Goal: Task Accomplishment & Management: Complete application form

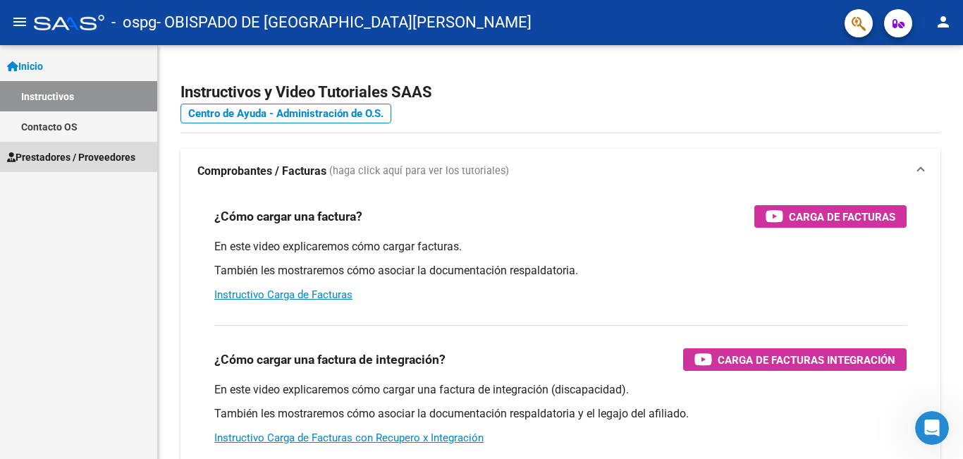
click at [46, 154] on span "Prestadores / Proveedores" at bounding box center [71, 157] width 128 height 16
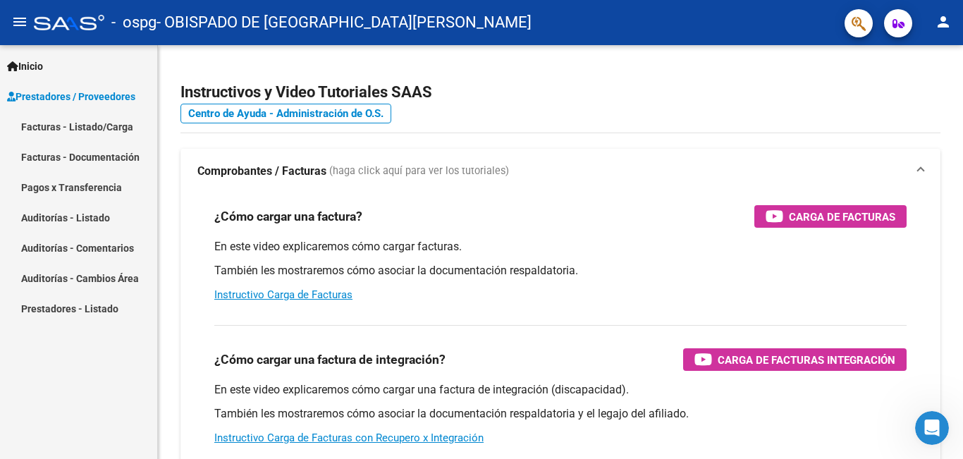
click at [61, 155] on link "Facturas - Documentación" at bounding box center [78, 157] width 157 height 30
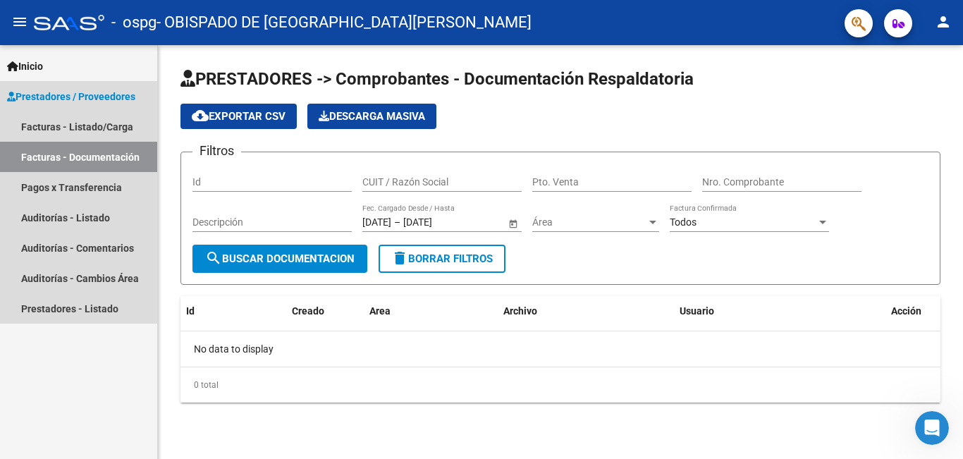
click at [63, 95] on span "Prestadores / Proveedores" at bounding box center [71, 97] width 128 height 16
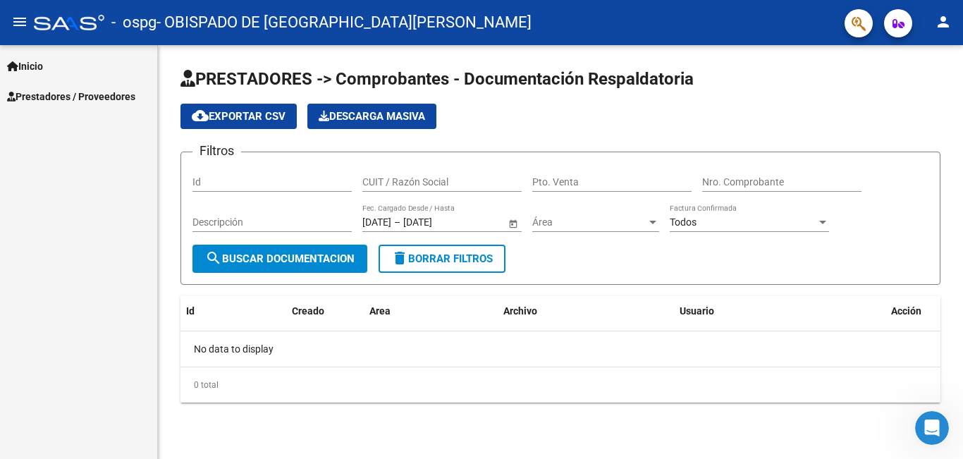
click at [55, 96] on span "Prestadores / Proveedores" at bounding box center [71, 97] width 128 height 16
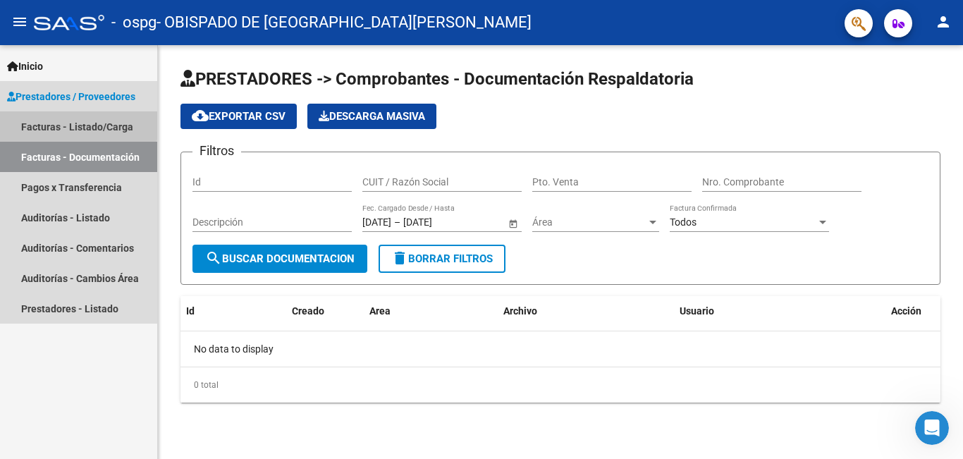
click at [49, 122] on link "Facturas - Listado/Carga" at bounding box center [78, 126] width 157 height 30
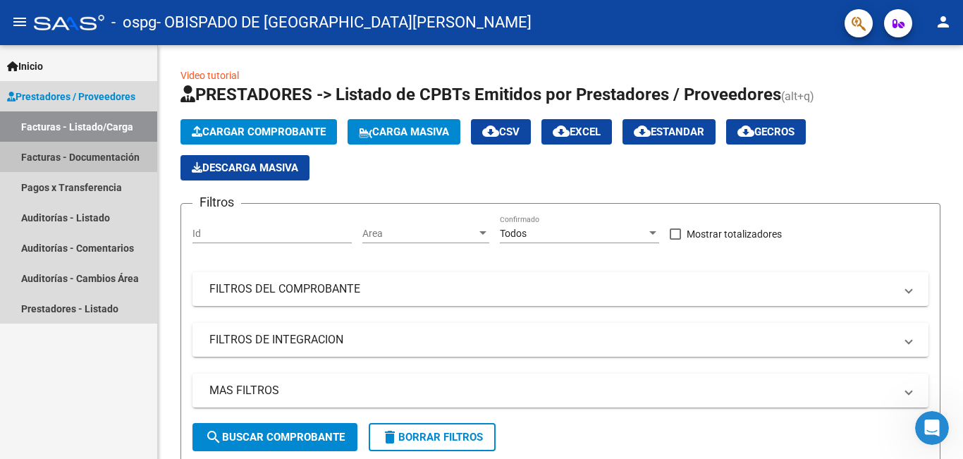
click at [92, 155] on link "Facturas - Documentación" at bounding box center [78, 157] width 157 height 30
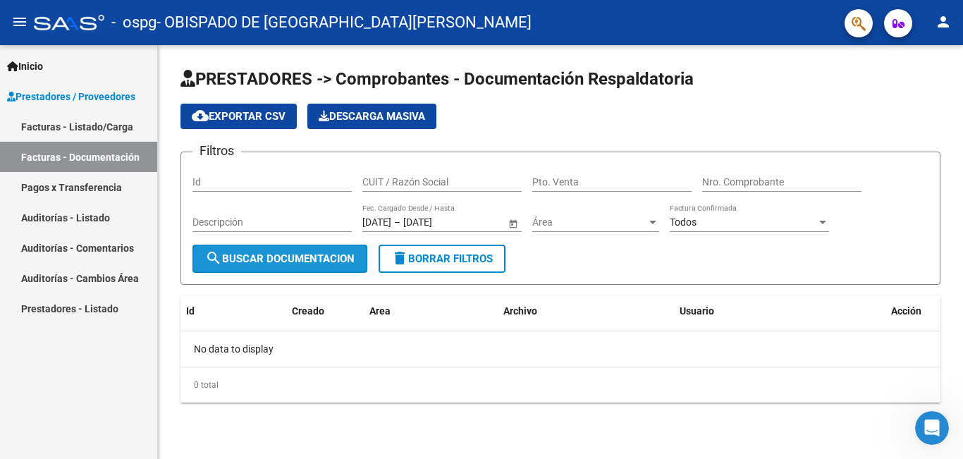
click at [285, 259] on span "search Buscar Documentacion" at bounding box center [279, 258] width 149 height 13
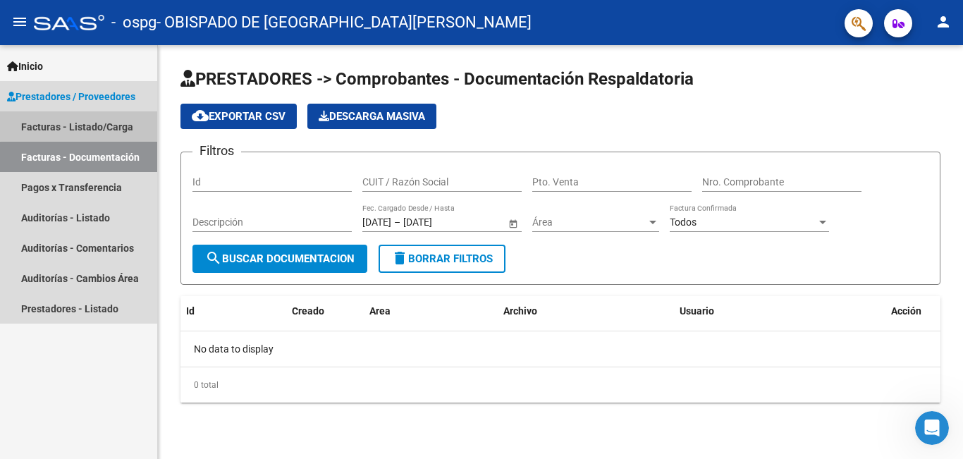
click at [86, 116] on link "Facturas - Listado/Carga" at bounding box center [78, 126] width 157 height 30
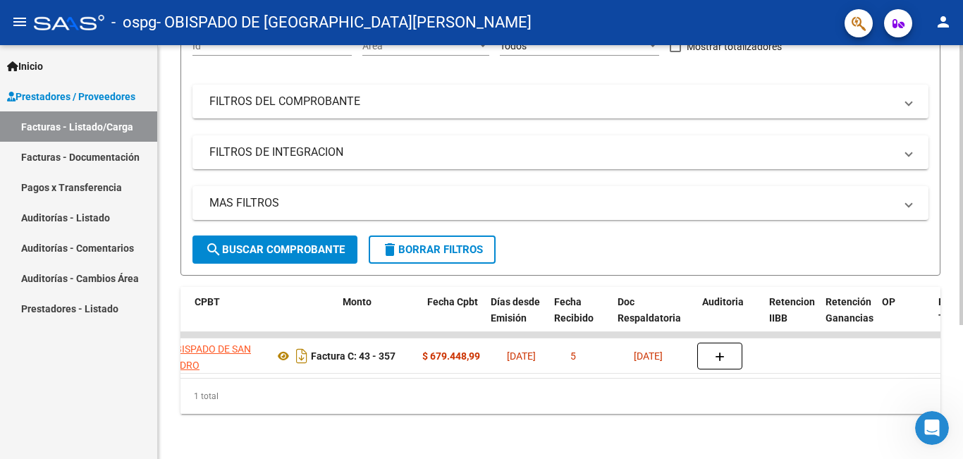
scroll to position [0, 487]
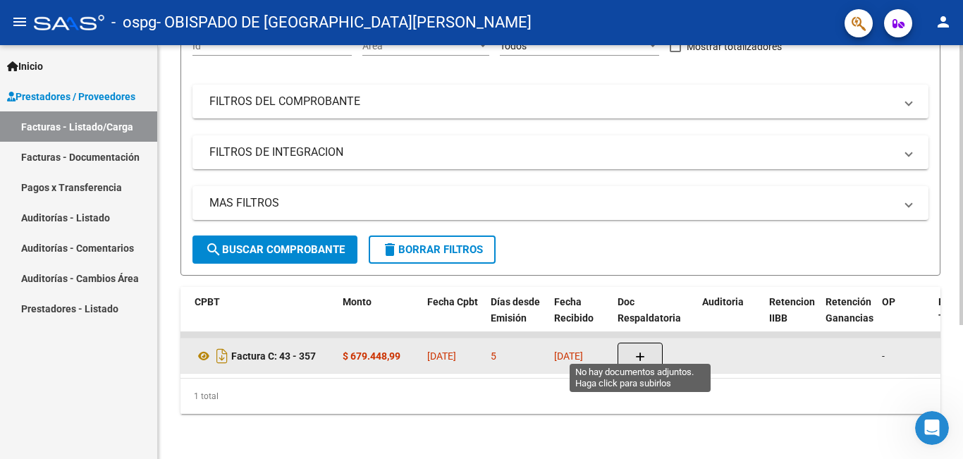
click at [637, 352] on icon "button" at bounding box center [640, 357] width 10 height 11
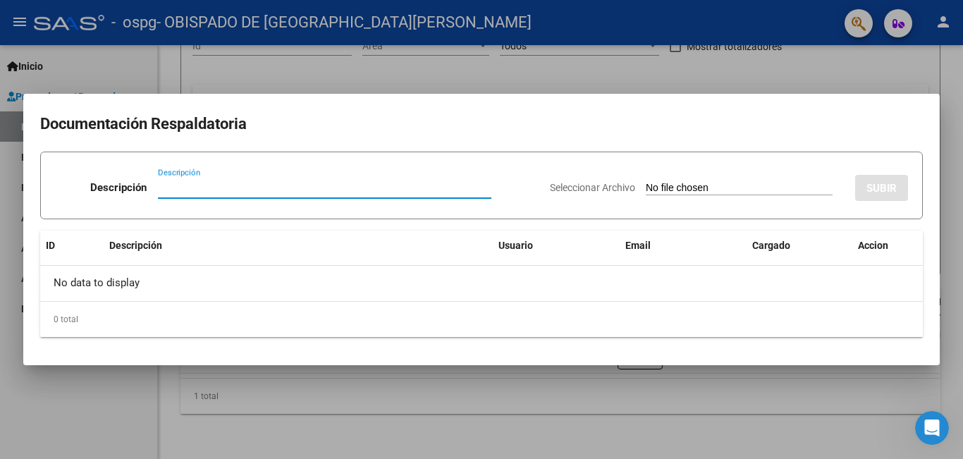
click at [171, 188] on input "Descripción" at bounding box center [324, 187] width 333 height 13
type input "PLANILLA ASISTENCIA"
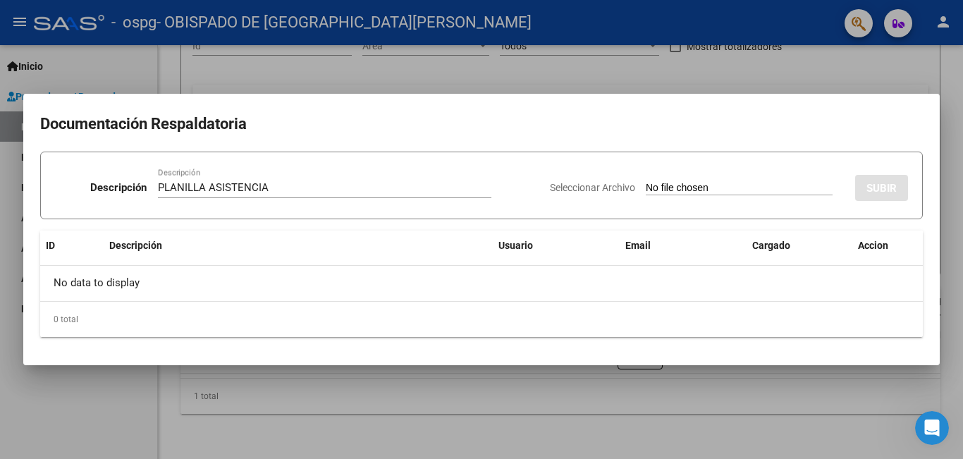
click at [719, 184] on input "Seleccionar Archivo" at bounding box center [738, 188] width 187 height 13
type input "C:\fakepath\GROSS-OSPG PLANILLA ASISTENCIA.pdf"
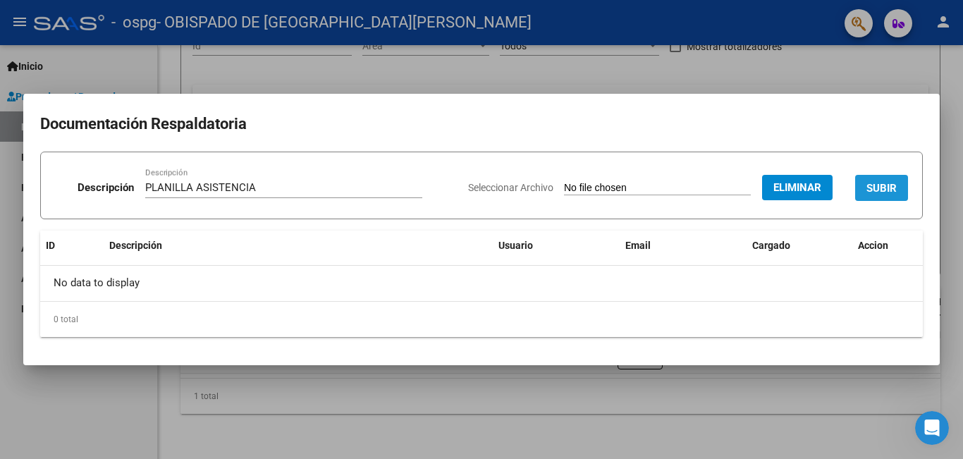
click at [872, 192] on span "SUBIR" at bounding box center [881, 188] width 30 height 13
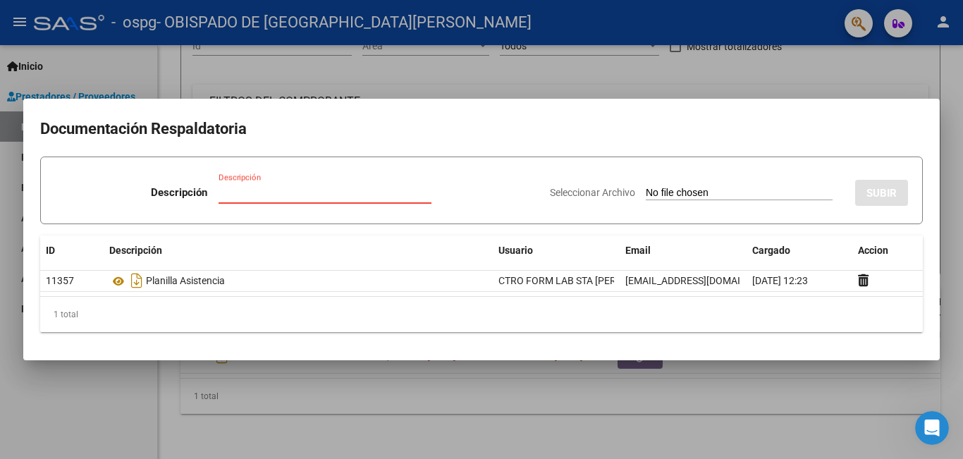
click at [233, 187] on input "Descripción" at bounding box center [324, 192] width 213 height 13
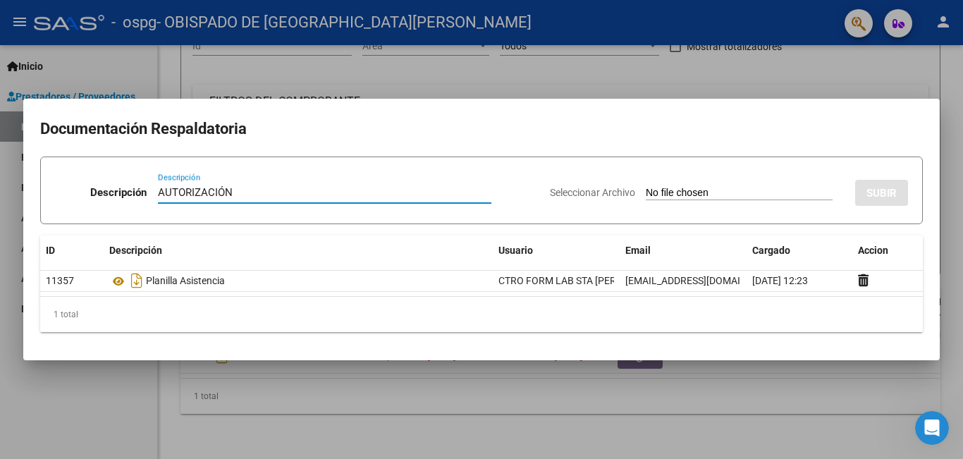
type input "AUTORIZACIÓN"
click at [685, 190] on input "Seleccionar Archivo" at bounding box center [738, 193] width 187 height 13
click at [688, 402] on div at bounding box center [481, 229] width 963 height 459
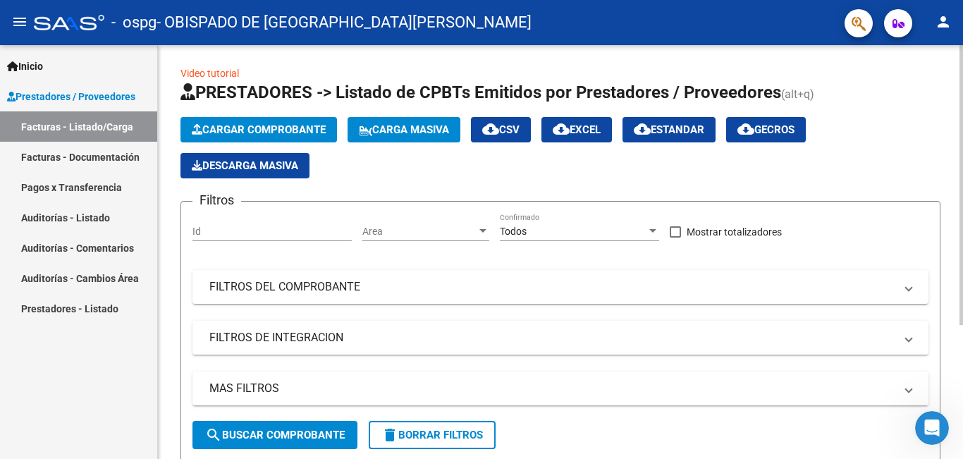
scroll to position [0, 0]
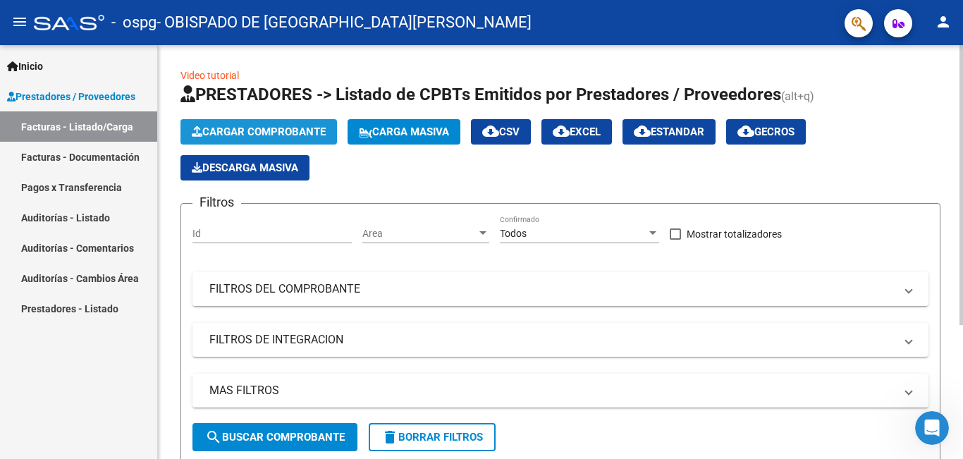
click at [233, 132] on span "Cargar Comprobante" at bounding box center [259, 131] width 134 height 13
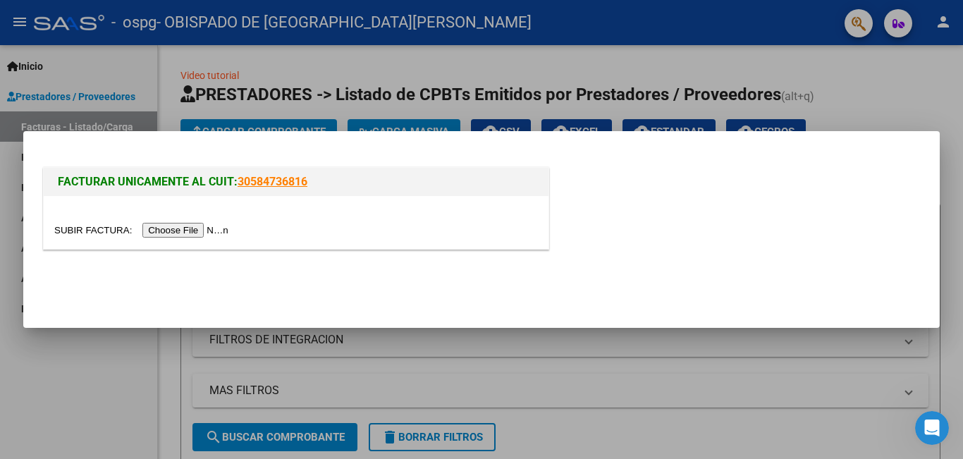
click at [195, 232] on input "file" at bounding box center [143, 230] width 178 height 15
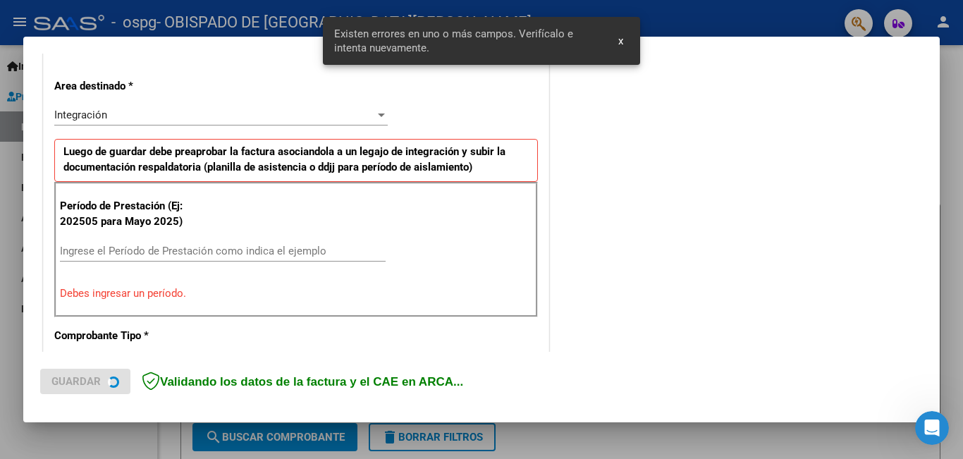
scroll to position [315, 0]
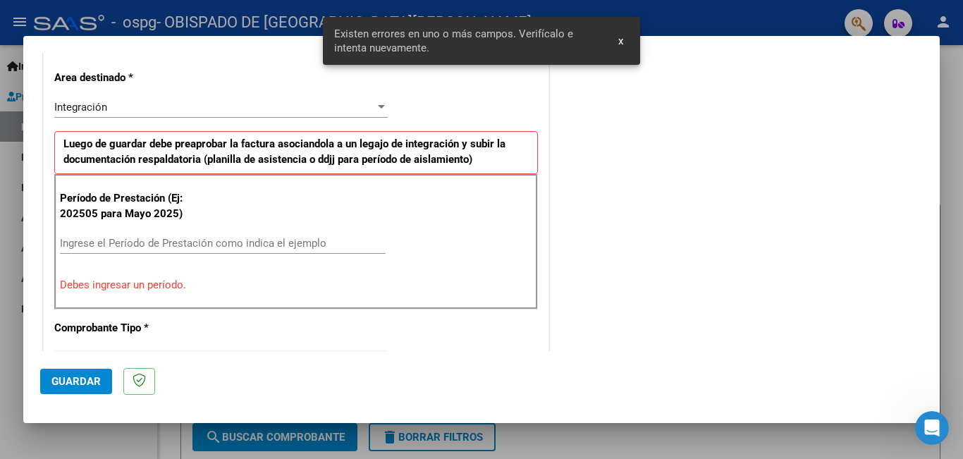
click at [106, 242] on input "Ingrese el Período de Prestación como indica el ejemplo" at bounding box center [223, 243] width 326 height 13
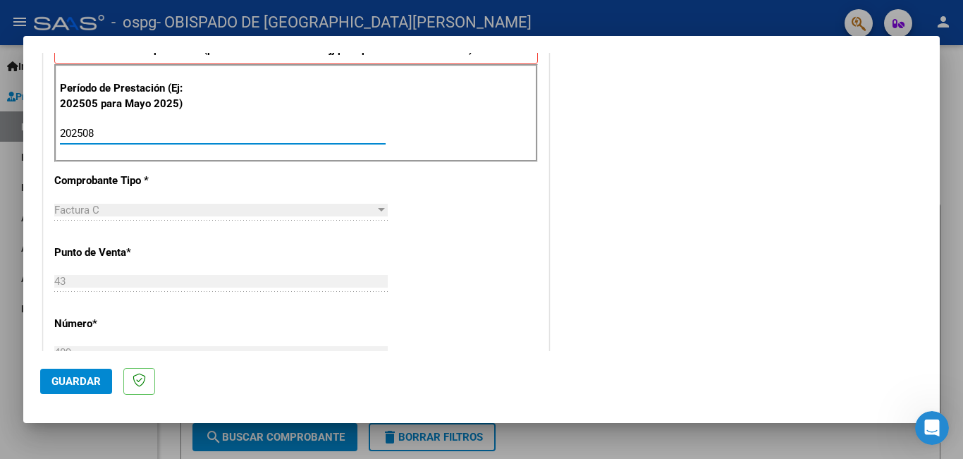
scroll to position [456, 0]
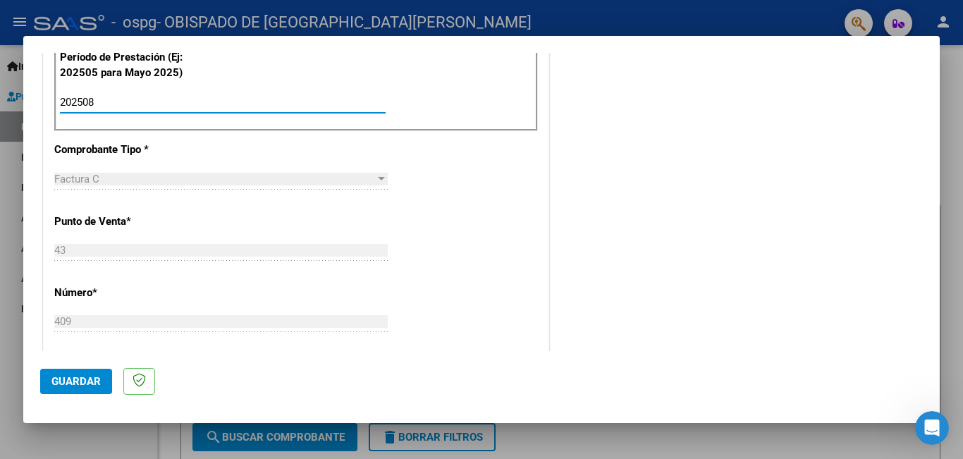
type input "202508"
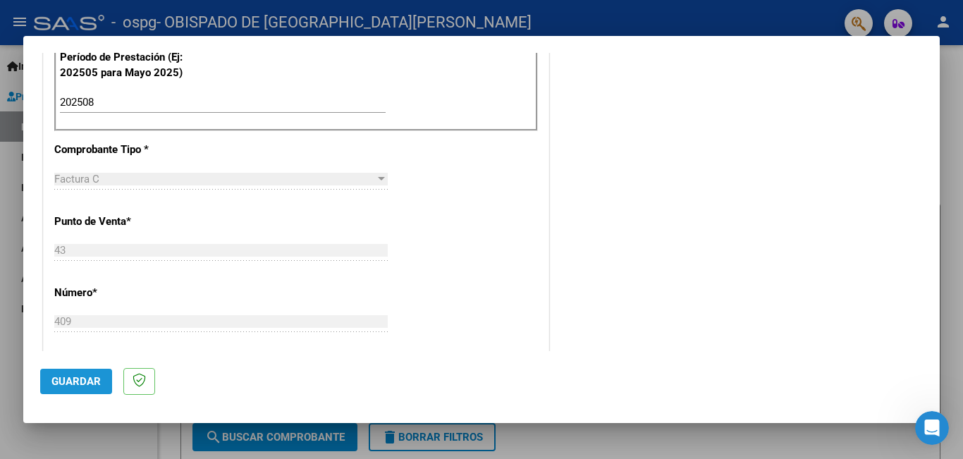
click at [92, 380] on span "Guardar" at bounding box center [75, 381] width 49 height 13
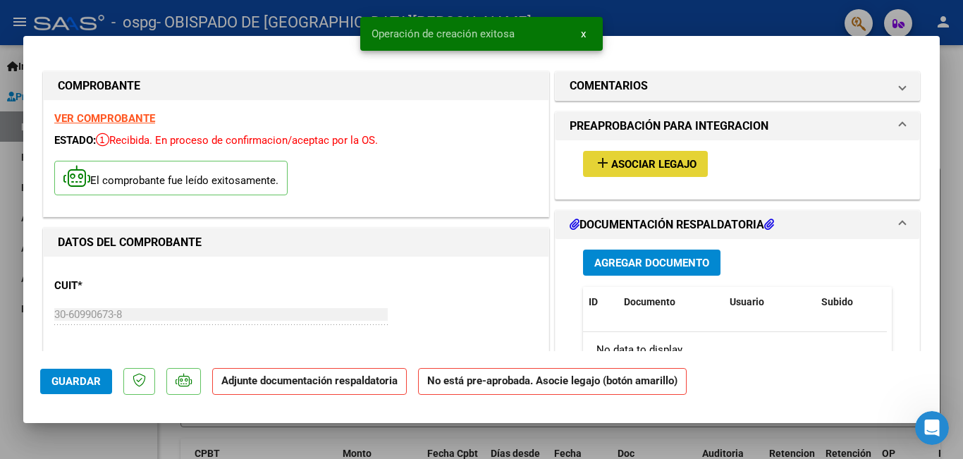
click at [653, 163] on span "Asociar Legajo" at bounding box center [653, 164] width 85 height 13
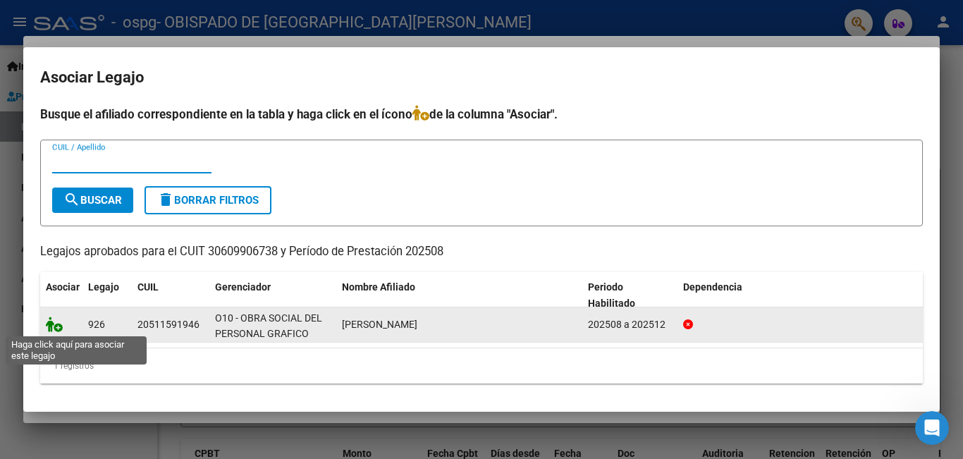
click at [56, 328] on icon at bounding box center [54, 324] width 17 height 16
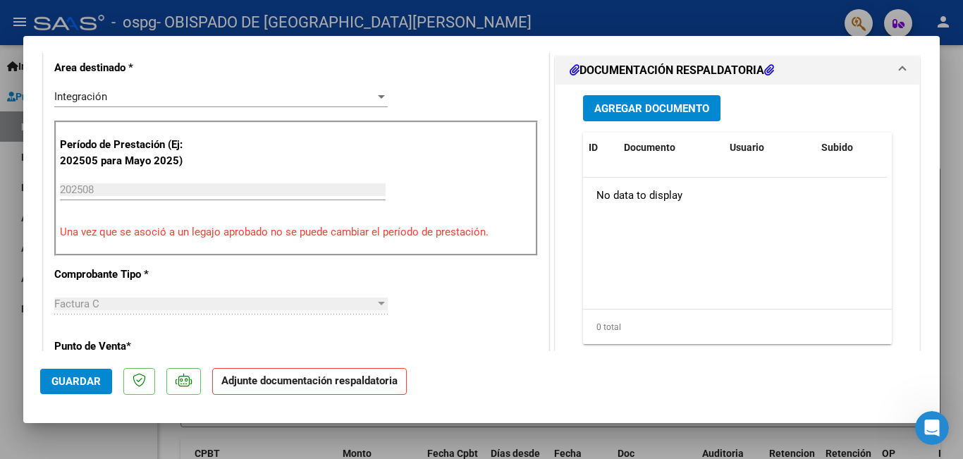
scroll to position [282, 0]
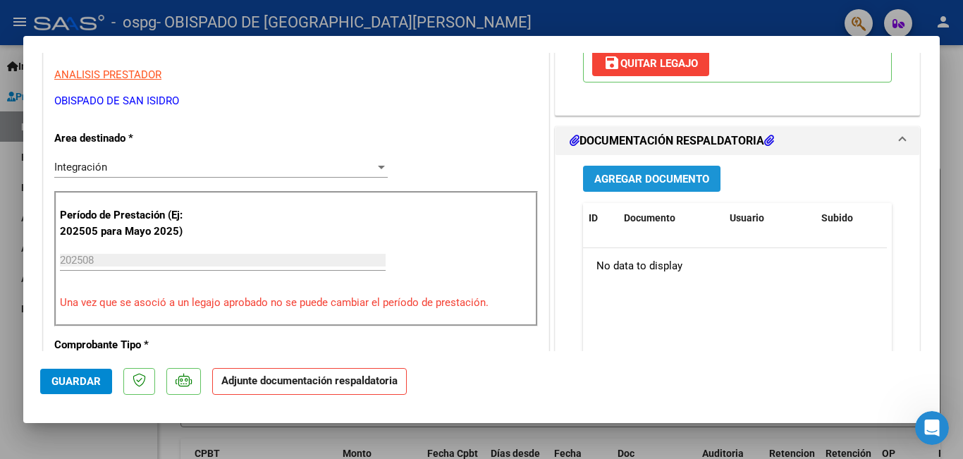
click at [628, 177] on span "Agregar Documento" at bounding box center [651, 179] width 115 height 13
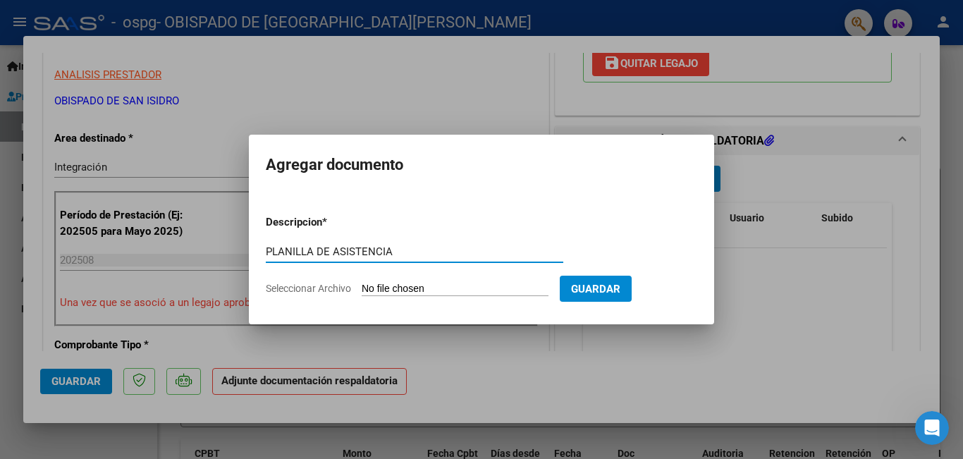
type input "PLANILLA DE ASISTENCIA"
click at [397, 287] on input "Seleccionar Archivo" at bounding box center [455, 289] width 187 height 13
type input "C:\fakepath\GROSS- PLANILLAS ASISTENCIA.pdf"
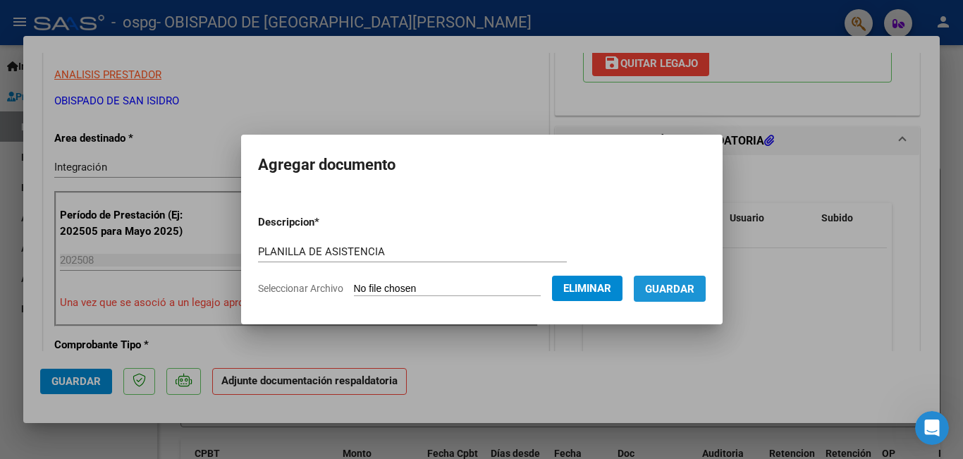
click at [672, 284] on span "Guardar" at bounding box center [669, 289] width 49 height 13
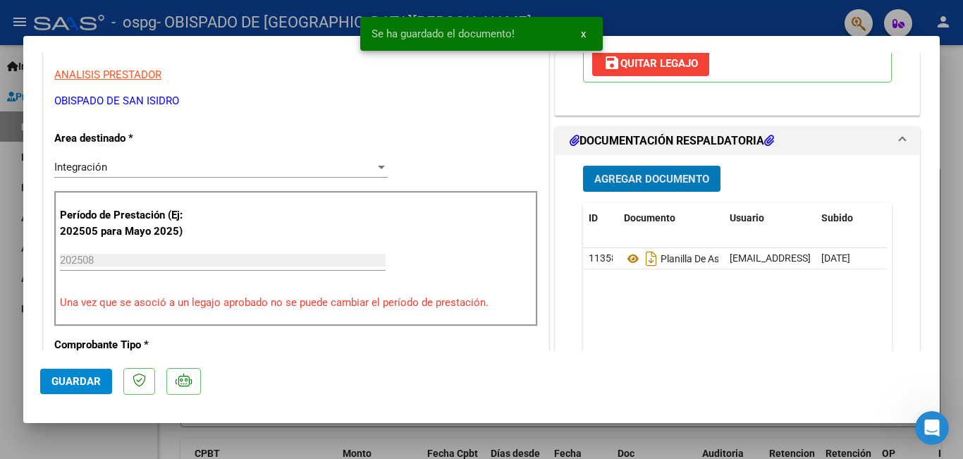
click at [623, 180] on span "Agregar Documento" at bounding box center [651, 179] width 115 height 13
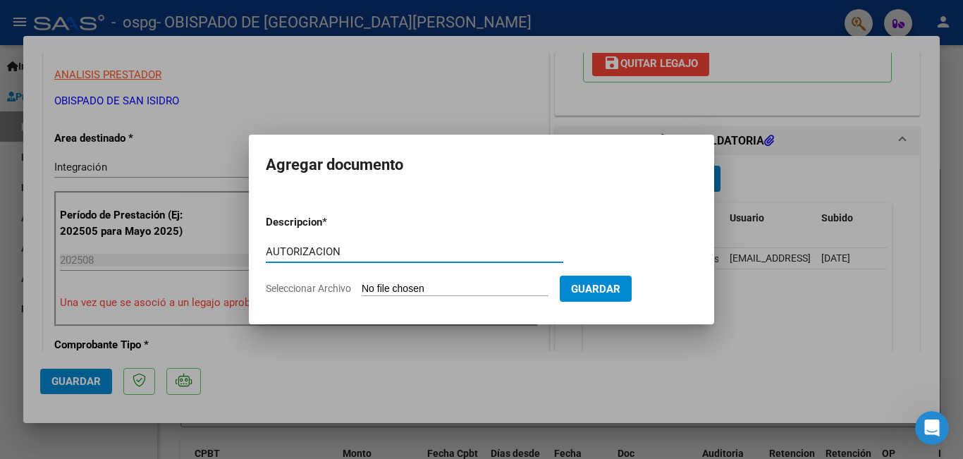
type input "AUTORIZACION"
click at [440, 290] on input "Seleccionar Archivo" at bounding box center [455, 289] width 187 height 13
type input "C:\fakepath\GROSS-AUTORIZACIONES 2025.odt1.odt1.odt2.odt2.odt1.odt"
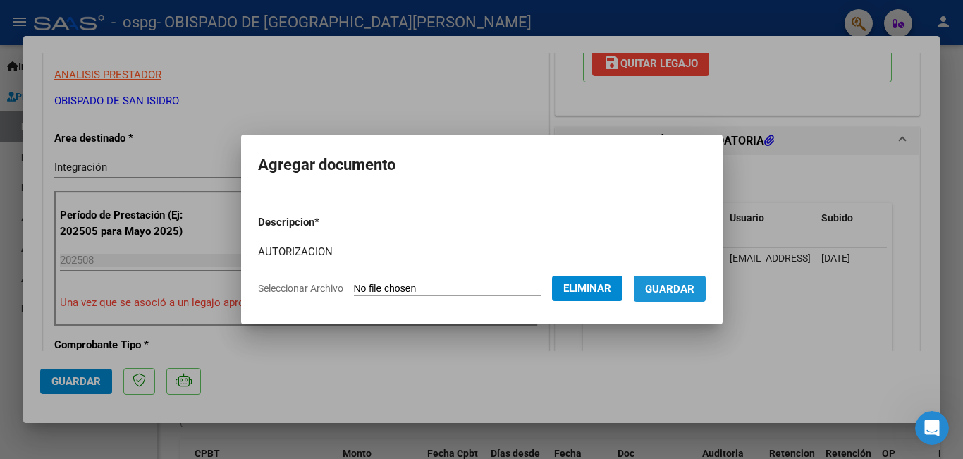
click at [694, 287] on span "Guardar" at bounding box center [669, 289] width 49 height 13
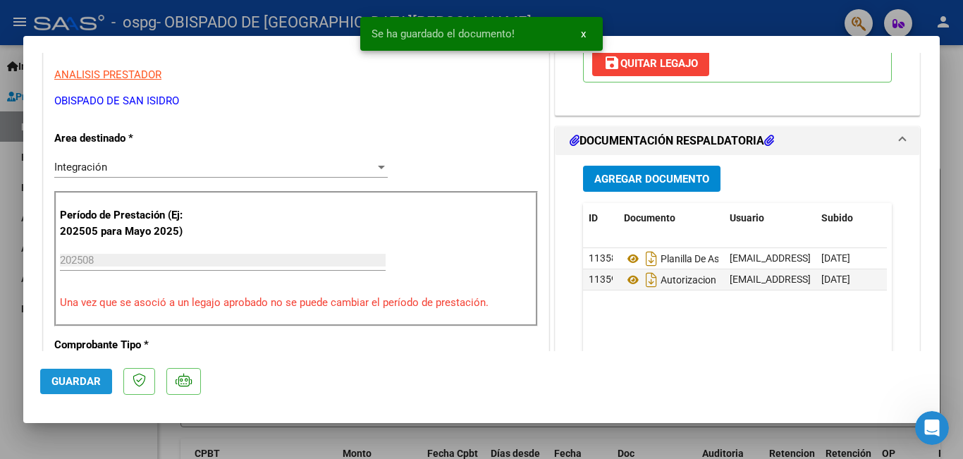
click at [73, 375] on span "Guardar" at bounding box center [75, 381] width 49 height 13
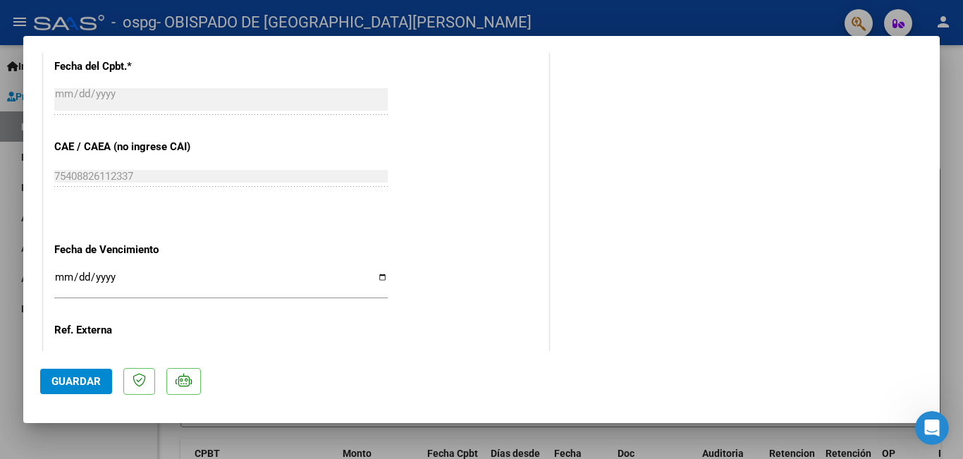
scroll to position [963, 0]
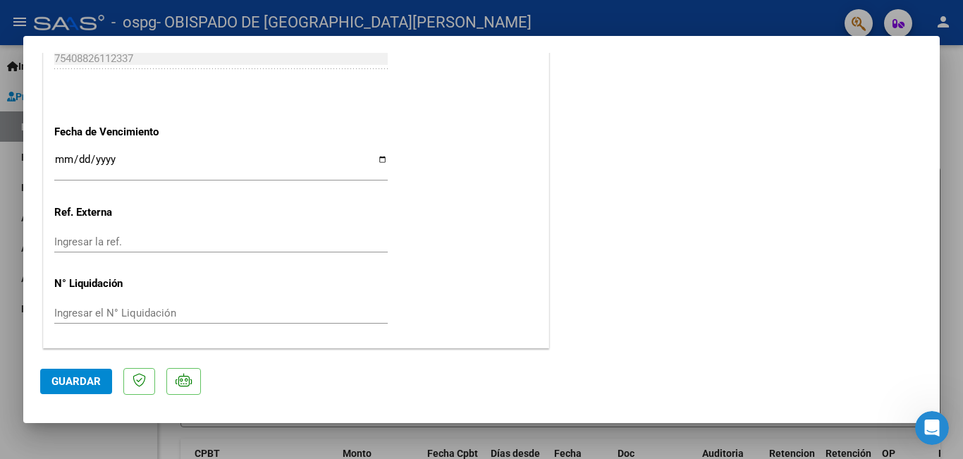
click at [58, 380] on span "Guardar" at bounding box center [75, 381] width 49 height 13
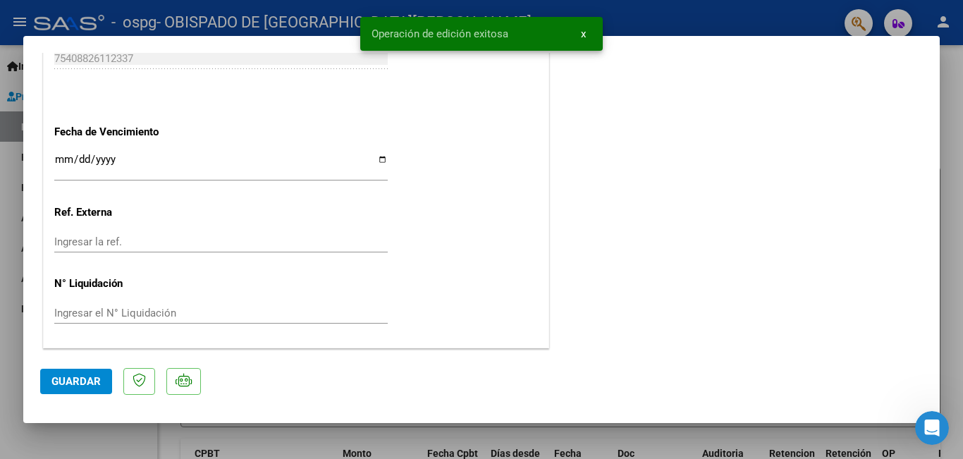
click at [581, 36] on span "x" at bounding box center [583, 33] width 5 height 13
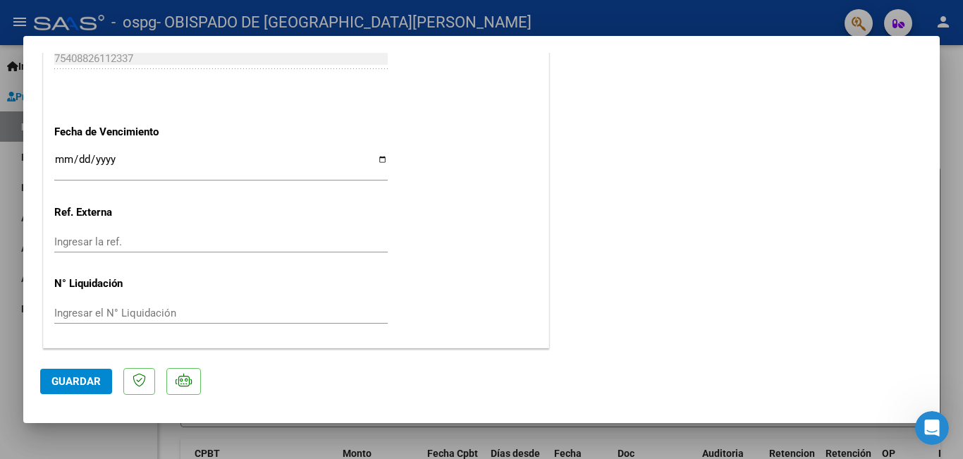
drag, startPoint x: 725, startPoint y: 16, endPoint x: 624, endPoint y: 0, distance: 102.0
click at [724, 15] on div at bounding box center [481, 229] width 963 height 459
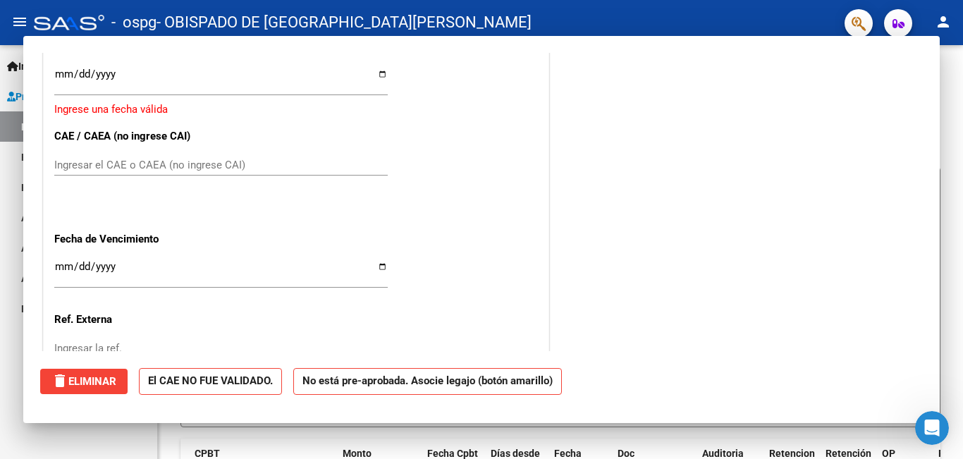
scroll to position [0, 0]
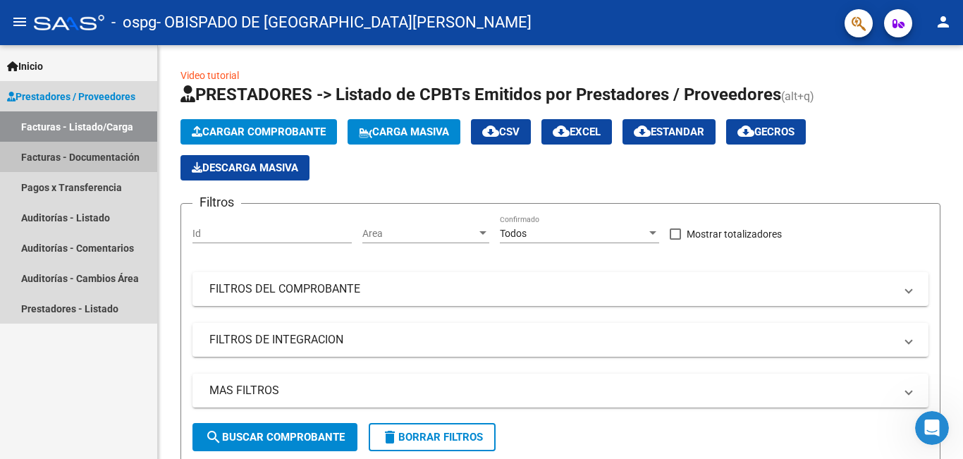
click at [60, 155] on link "Facturas - Documentación" at bounding box center [78, 157] width 157 height 30
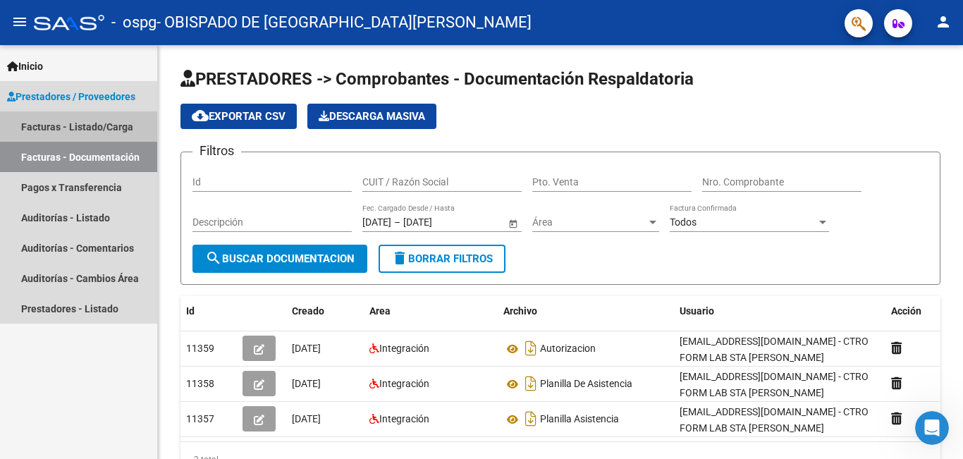
click at [91, 125] on link "Facturas - Listado/Carga" at bounding box center [78, 126] width 157 height 30
